Goal: Register for event/course

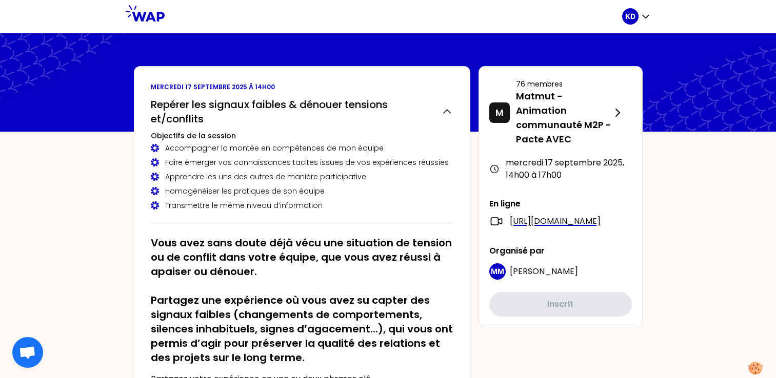
scroll to position [256, 0]
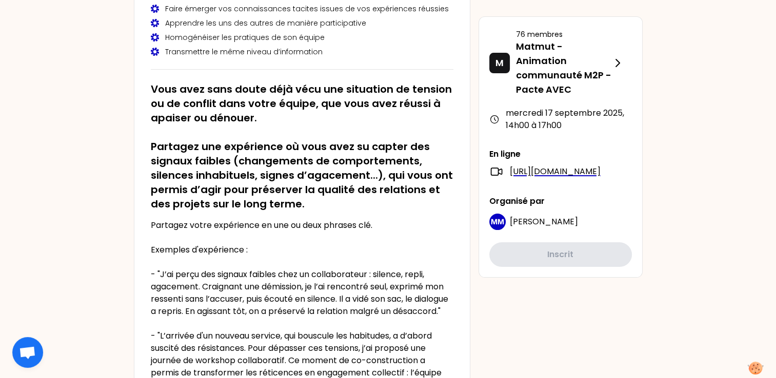
scroll to position [0, 0]
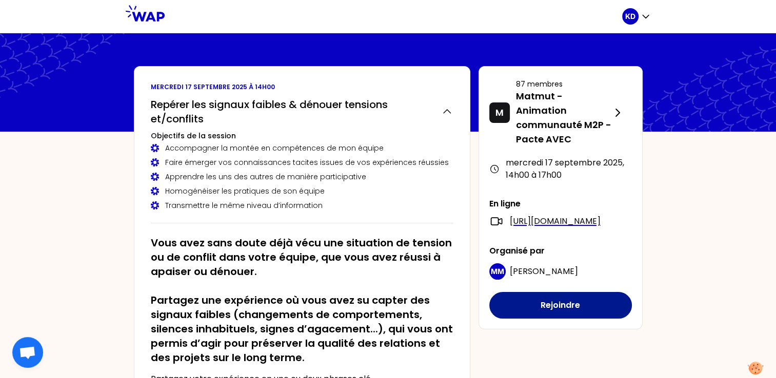
click at [557, 311] on button "Rejoindre" at bounding box center [560, 305] width 143 height 27
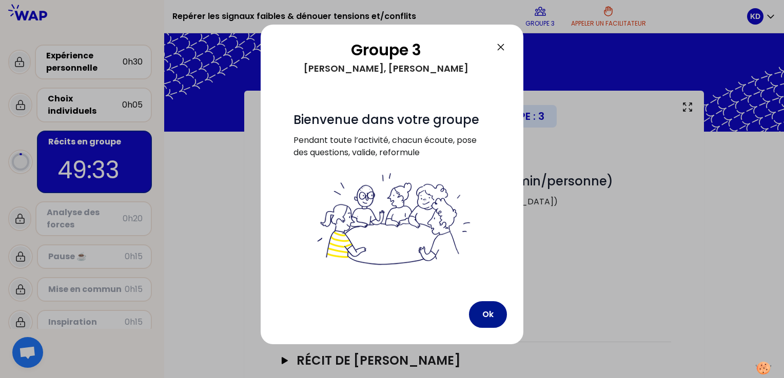
click at [493, 317] on button "Ok" at bounding box center [488, 315] width 38 height 27
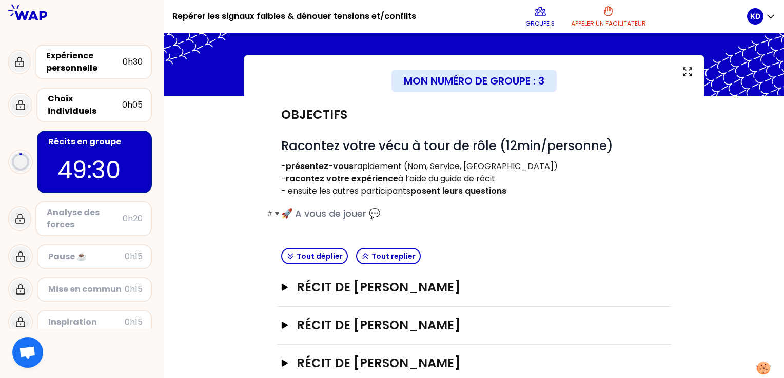
scroll to position [51, 0]
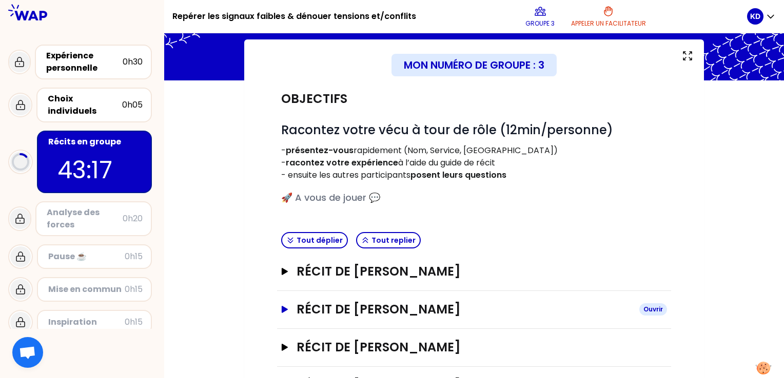
click at [283, 311] on icon "button" at bounding box center [285, 309] width 6 height 7
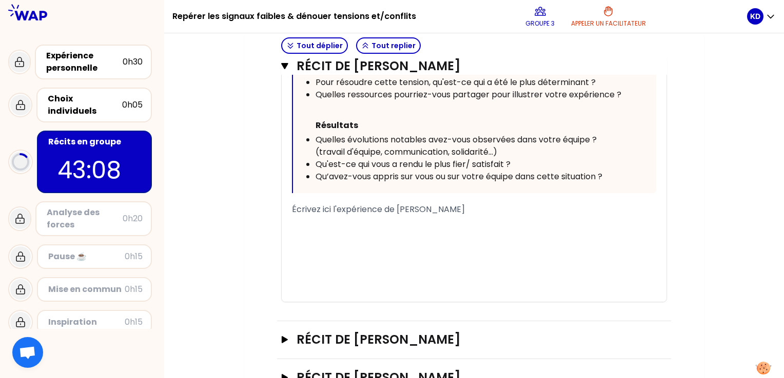
scroll to position [615, 0]
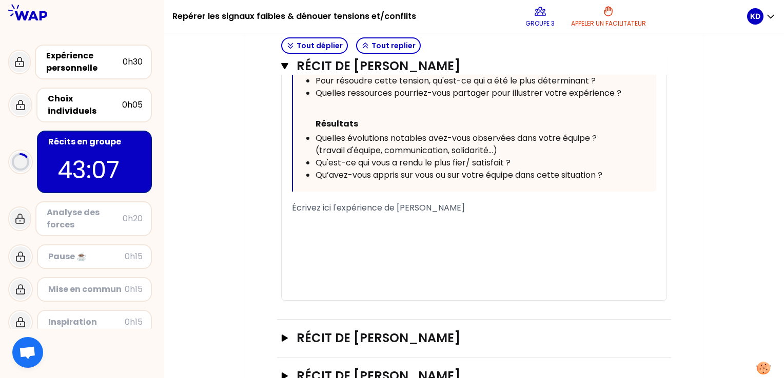
click at [355, 210] on span "Écrivez ici l'expérience de [PERSON_NAME]" at bounding box center [378, 208] width 173 height 12
click at [359, 210] on span "Écrivez ici l'expérience de [PERSON_NAME]" at bounding box center [378, 208] width 173 height 12
click at [349, 210] on span "Écrivez ici l'expérience de [PERSON_NAME]" at bounding box center [378, 208] width 173 height 12
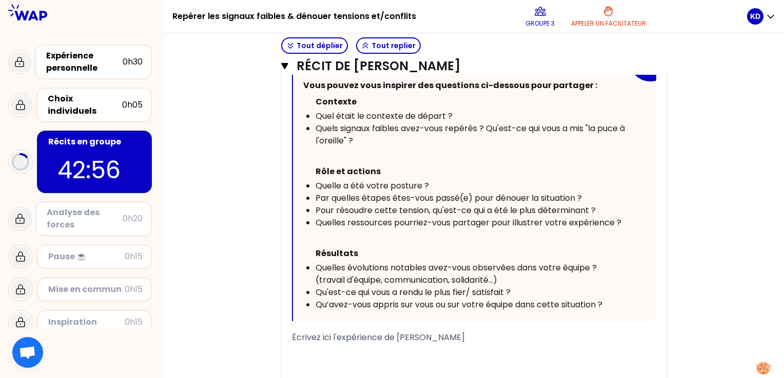
scroll to position [513, 0]
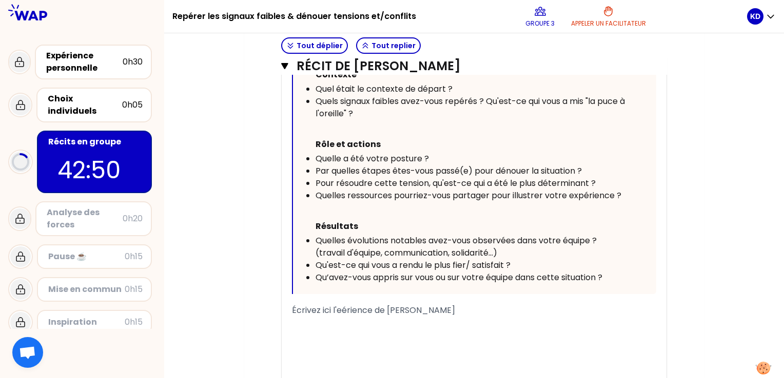
click at [456, 308] on div "Écrivez ici l'eérience de [PERSON_NAME]" at bounding box center [474, 311] width 364 height 12
drag, startPoint x: 456, startPoint y: 308, endPoint x: 284, endPoint y: 307, distance: 172.8
click at [284, 307] on div "« J'ai collaborateur qui n'a pas accepté l'évolution d'un autre collaborateur. …" at bounding box center [474, 151] width 385 height 503
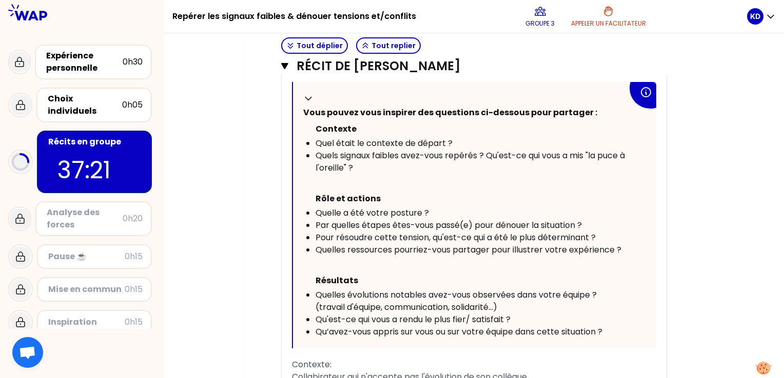
scroll to position [510, 0]
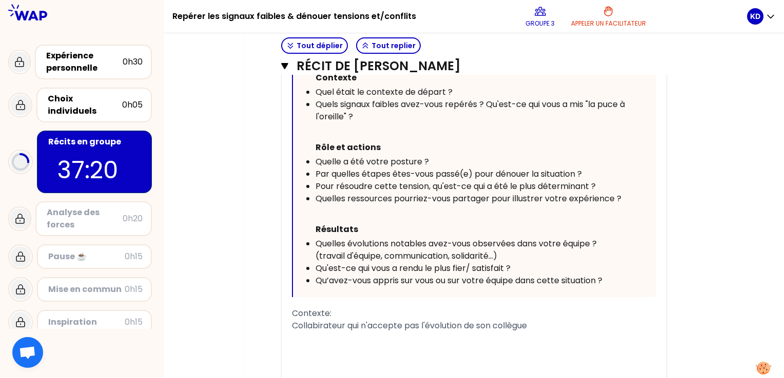
click at [333, 315] on div "Contexte:" at bounding box center [474, 314] width 364 height 12
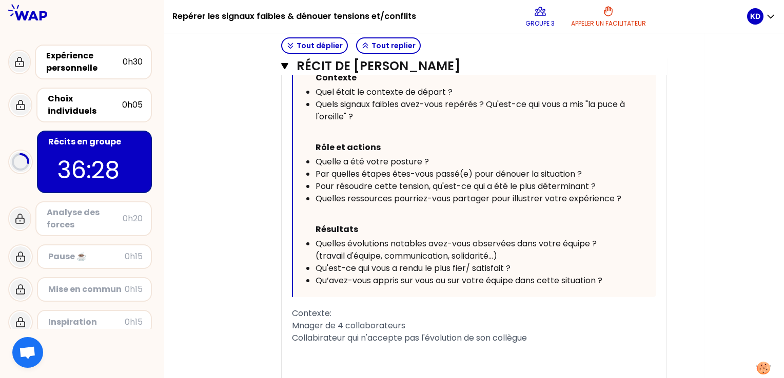
click at [546, 336] on div "Collabirateur qui n'accepte pas l'évolution de son collègue" at bounding box center [474, 338] width 364 height 12
click at [539, 341] on span "Collabirateur qui n'accepte pas l'évolution de son collègue ( évolution manahér…" at bounding box center [460, 338] width 337 height 12
click at [627, 336] on span "Collabirateur qui n'accepte pas l'évolution de son collègue (évolution manahéra…" at bounding box center [459, 338] width 335 height 12
click at [412, 349] on div "Collaborateur se ferme," at bounding box center [474, 351] width 364 height 12
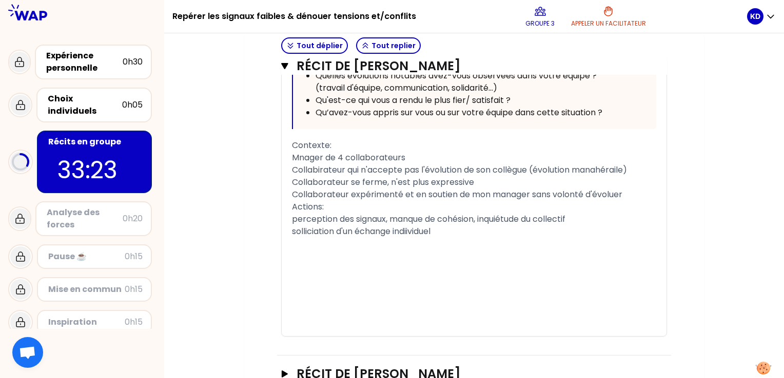
scroll to position [626, 0]
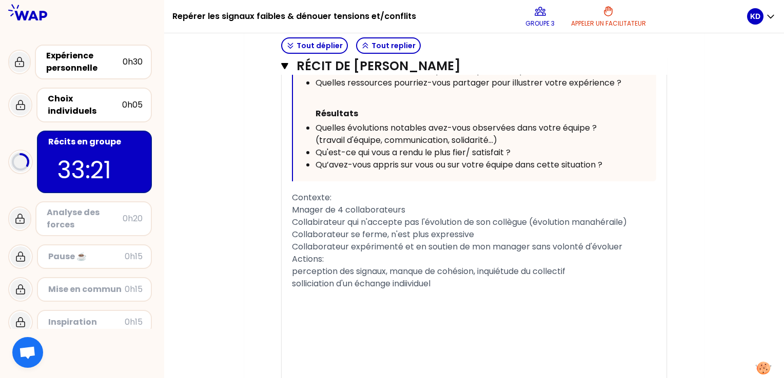
click at [298, 208] on span "Mnager de 4 collaborateurs" at bounding box center [348, 210] width 113 height 12
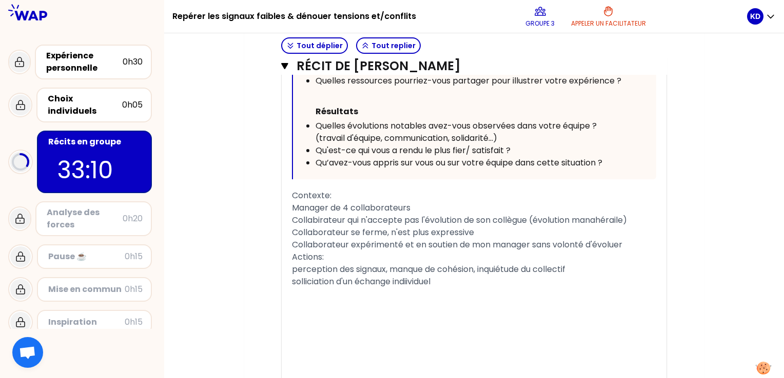
click at [448, 284] on div "solliciation d'un échange indiividuel" at bounding box center [474, 282] width 364 height 12
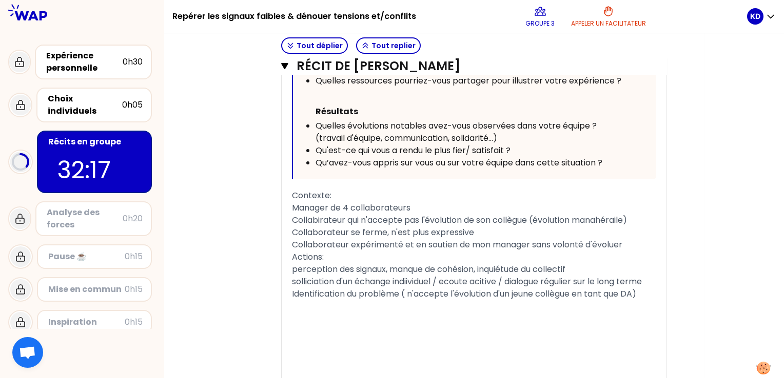
click at [450, 292] on span "Identification du problème ( n'accepte l'évolution d'un jeune collègue en tant …" at bounding box center [464, 294] width 344 height 12
click at [303, 300] on span "Identification du problème ( n'accepte pas l'évolution d'un jeune collègue en t…" at bounding box center [472, 294] width 361 height 12
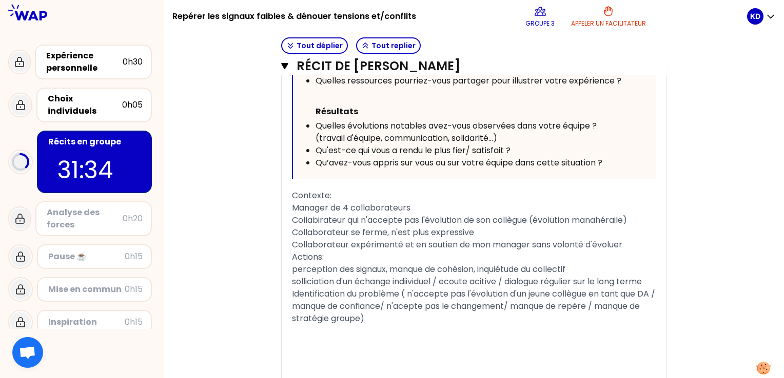
click at [367, 310] on span "Identification du problème ( n'accepte pas l'évolution d'un jeune collègue en t…" at bounding box center [474, 306] width 365 height 36
click at [369, 322] on div "Identification du problème ( n'accepte pas l'évolution d'un jeune collègue en t…" at bounding box center [474, 306] width 364 height 37
click at [289, 256] on div "« J'ai collaborateur qui n'a pas accepté l'évolution d'un autre collaborateur. …" at bounding box center [474, 110] width 385 height 651
click at [293, 254] on span "Actions:" at bounding box center [308, 257] width 32 height 12
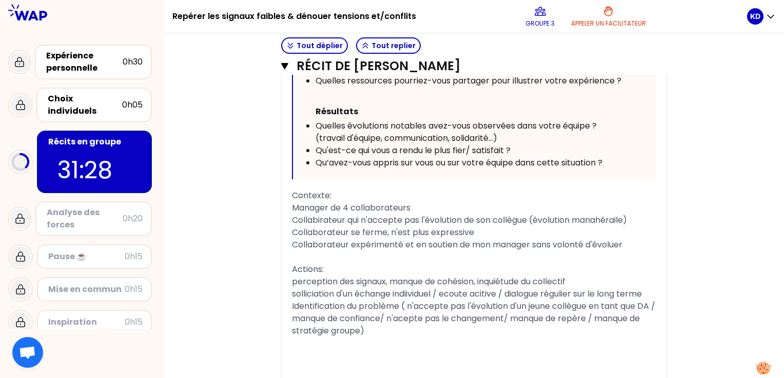
click at [367, 337] on div "﻿" at bounding box center [474, 343] width 364 height 12
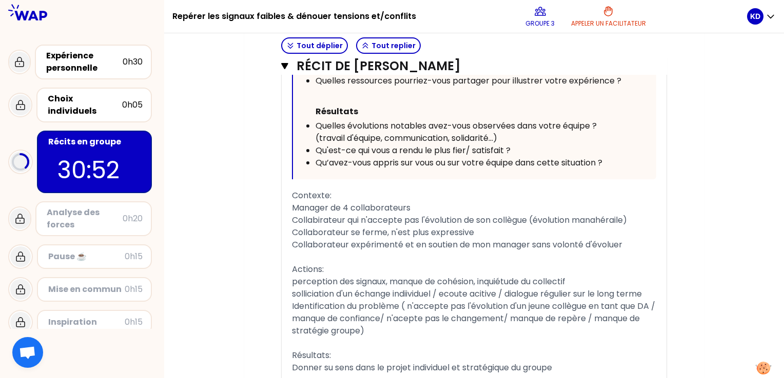
scroll to position [801, 0]
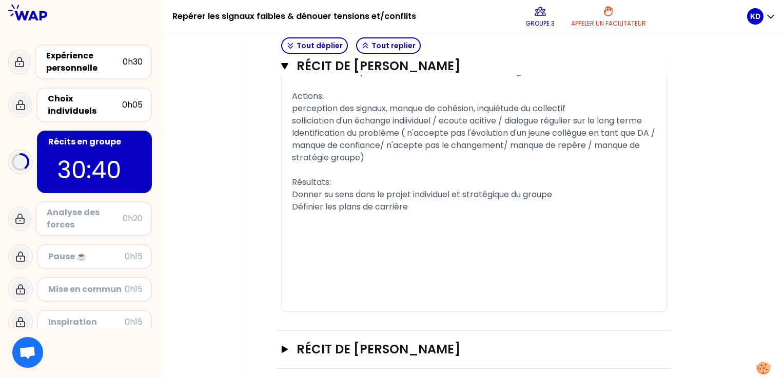
click at [320, 207] on span "Définier les plans de carrière" at bounding box center [350, 207] width 116 height 12
click at [416, 208] on div "Définir les plans de carrière" at bounding box center [474, 207] width 364 height 12
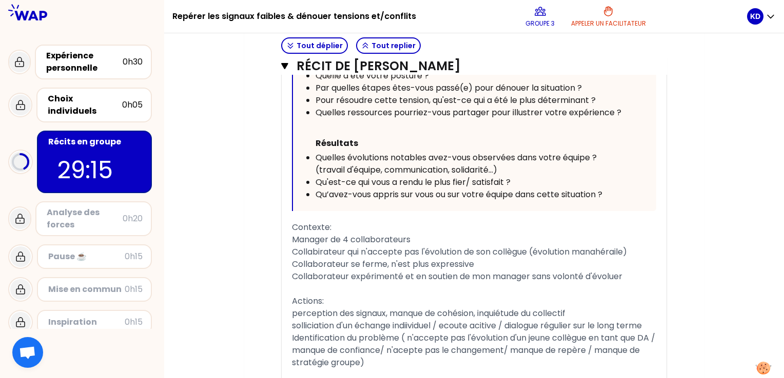
scroll to position [545, 0]
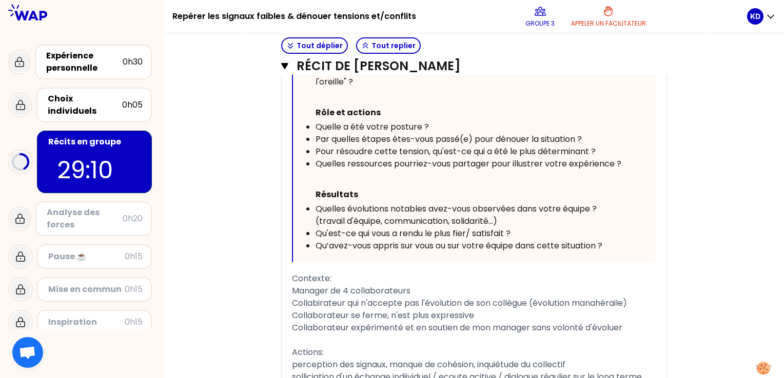
click at [320, 303] on span "Collabirateur qui n'accepte pas l'évolution de son collègue (évolution manahéra…" at bounding box center [459, 303] width 335 height 12
click at [443, 288] on div "Manager de 4 collaborateurs" at bounding box center [474, 291] width 364 height 12
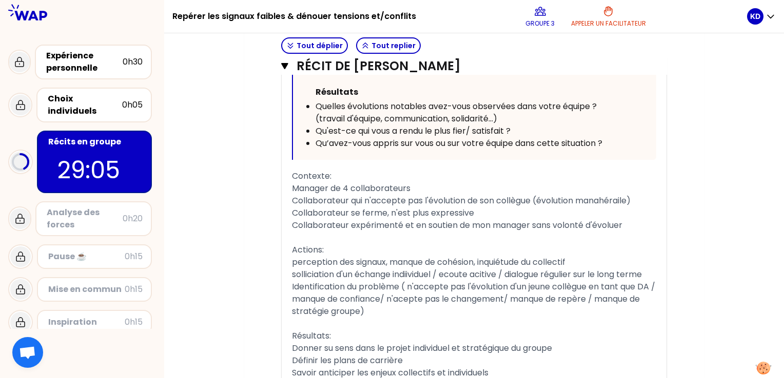
scroll to position [698, 0]
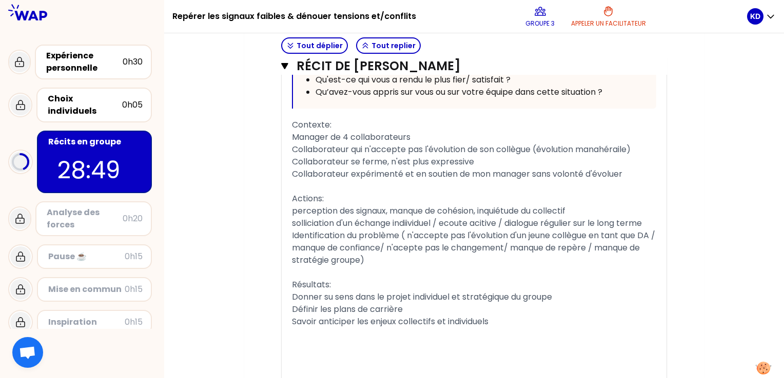
drag, startPoint x: 633, startPoint y: 151, endPoint x: 601, endPoint y: 155, distance: 32.6
click at [601, 155] on div "« J'ai collaborateur qui n'a pas accepté l'évolution d'un autre collaborateur. …" at bounding box center [474, 70] width 364 height 712
click at [604, 151] on span "Collaborateur qui n'accepte pas l'évolution de son collègue (évolution manahéra…" at bounding box center [461, 150] width 338 height 12
drag, startPoint x: 632, startPoint y: 149, endPoint x: 596, endPoint y: 149, distance: 35.9
click at [596, 149] on span "Collaborateur qui n'accepte pas l'évolution de son collègue (évolution manahéra…" at bounding box center [461, 150] width 338 height 12
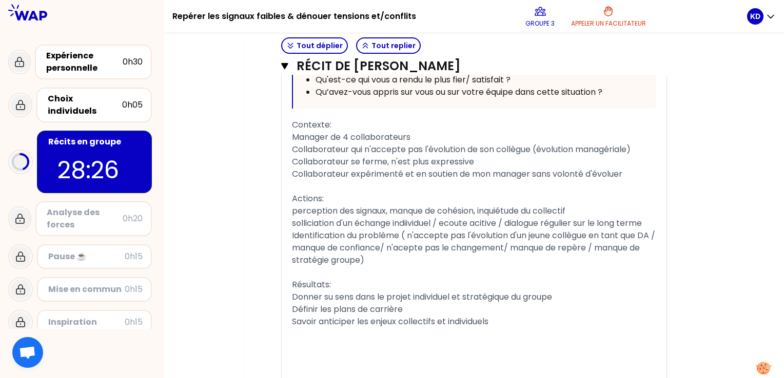
click at [324, 198] on div "Actions:" at bounding box center [474, 199] width 364 height 12
click at [313, 219] on span "solliciation d'un échange indiividuel / ecoute acitive / dialogue régulier sur …" at bounding box center [467, 223] width 350 height 12
click at [498, 324] on div "Savoir anticiper les enjeux collectifs et individuels" at bounding box center [474, 322] width 364 height 12
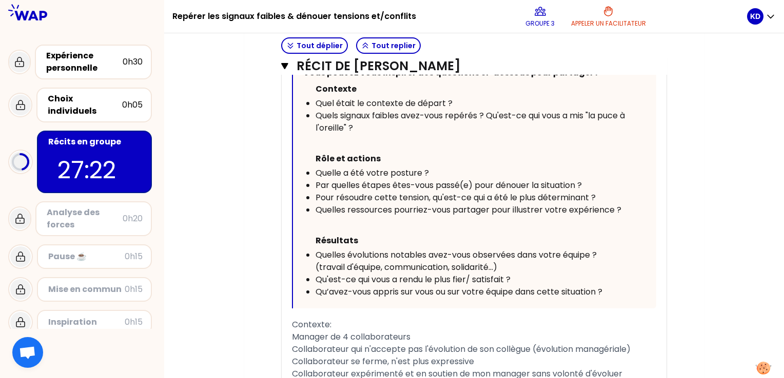
scroll to position [493, 0]
